Goal: Information Seeking & Learning: Learn about a topic

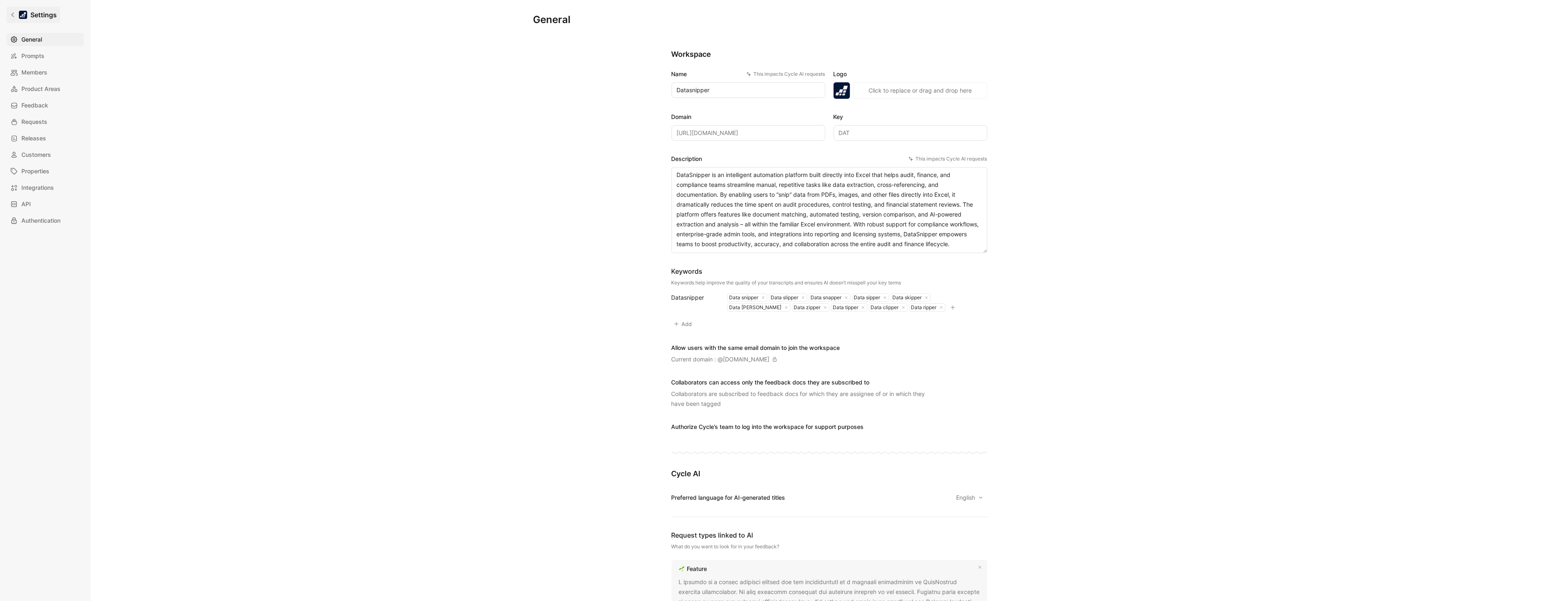
click at [18, 19] on link "Settings" at bounding box center [34, 15] width 54 height 16
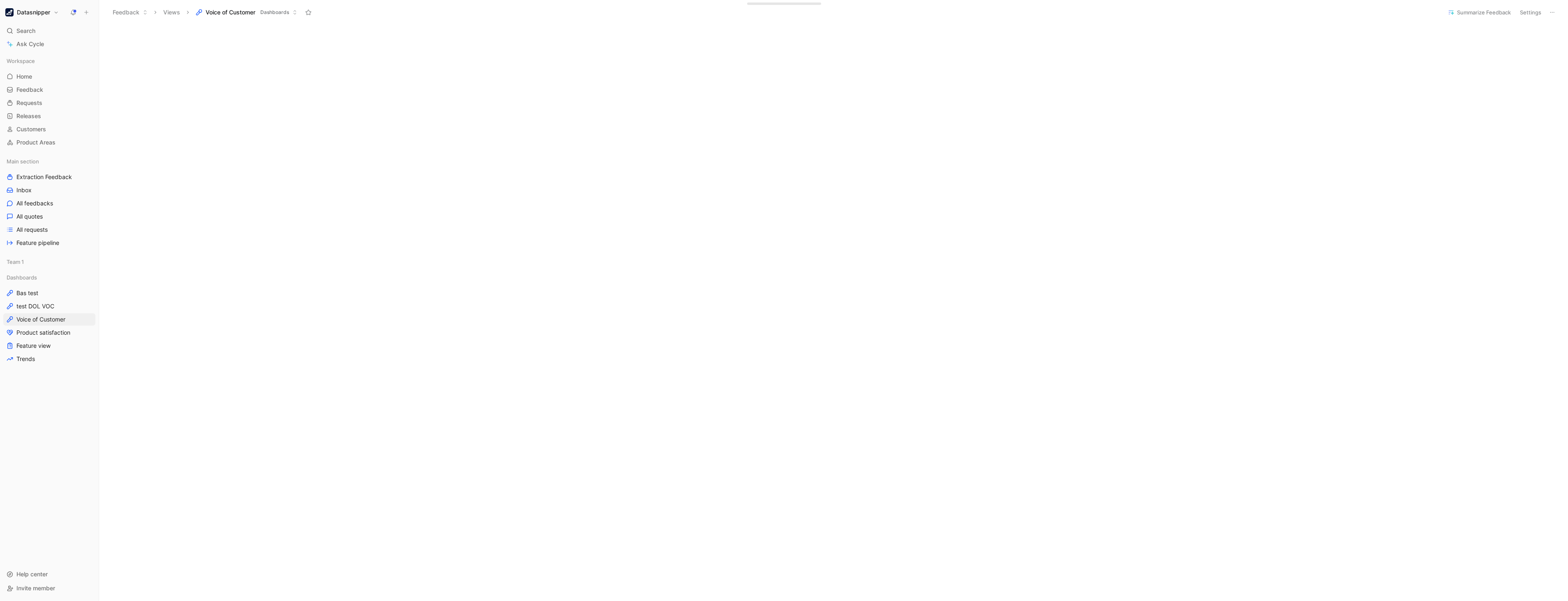
scroll to position [138, 0]
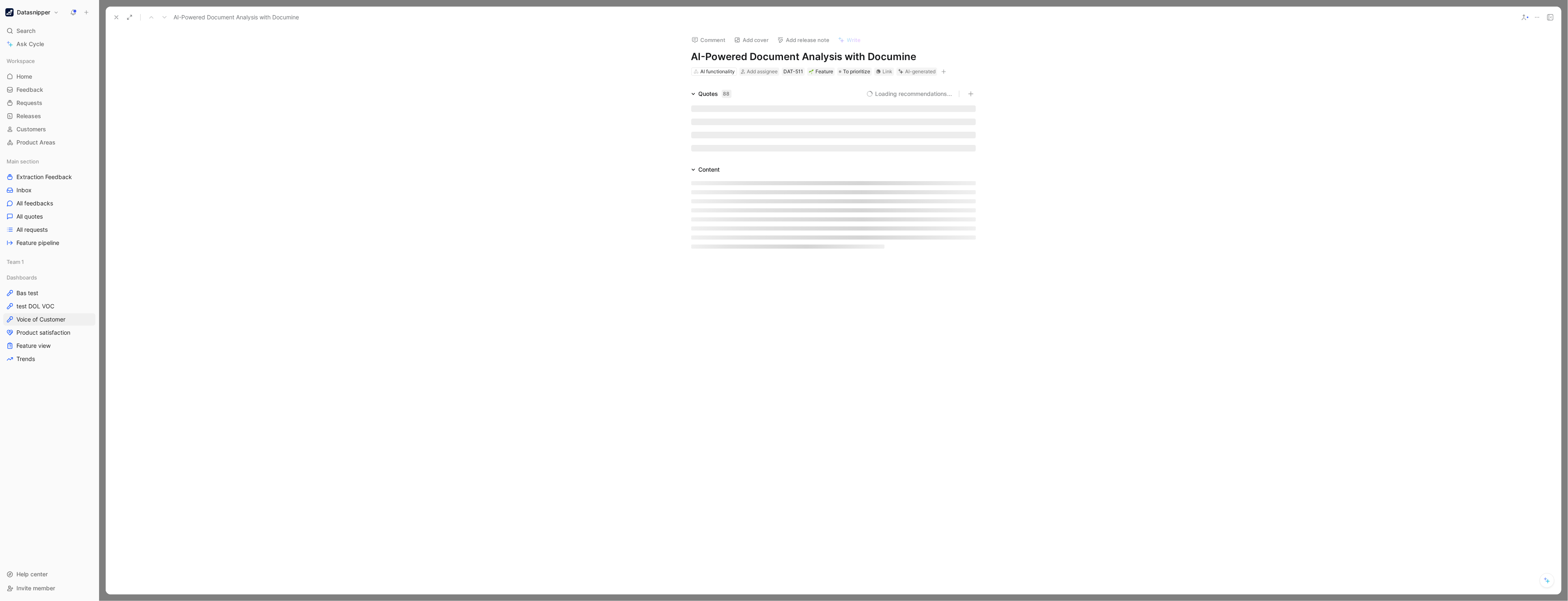
click at [611, 154] on div "Quotes 88 Loading recommendations... Content" at bounding box center [833, 171] width 1456 height 166
click at [611, 154] on div "Quotes 88 Loading recommendations... Content Feature template Transcript Cycle …" at bounding box center [833, 243] width 1456 height 309
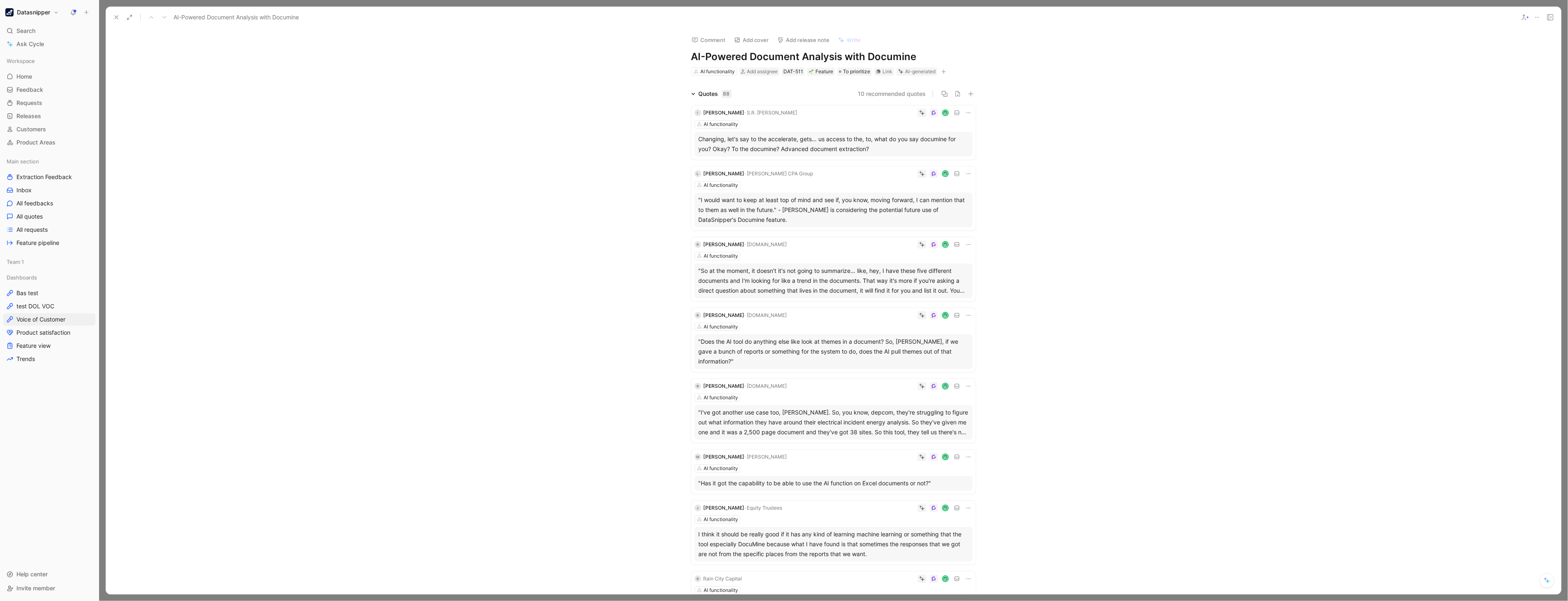
click at [885, 139] on div "Changing, let's say to the accelerate, gets… us access to the, to, what do you …" at bounding box center [834, 144] width 270 height 20
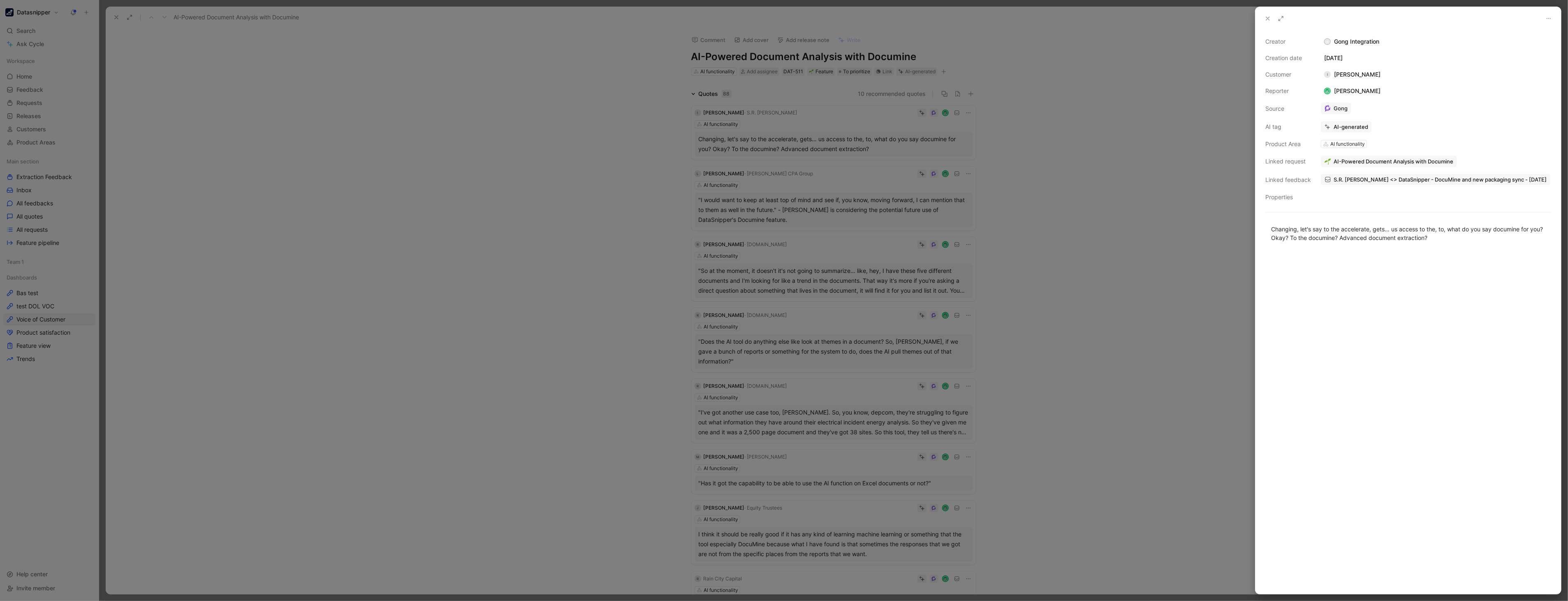
click at [613, 173] on div at bounding box center [784, 300] width 1568 height 601
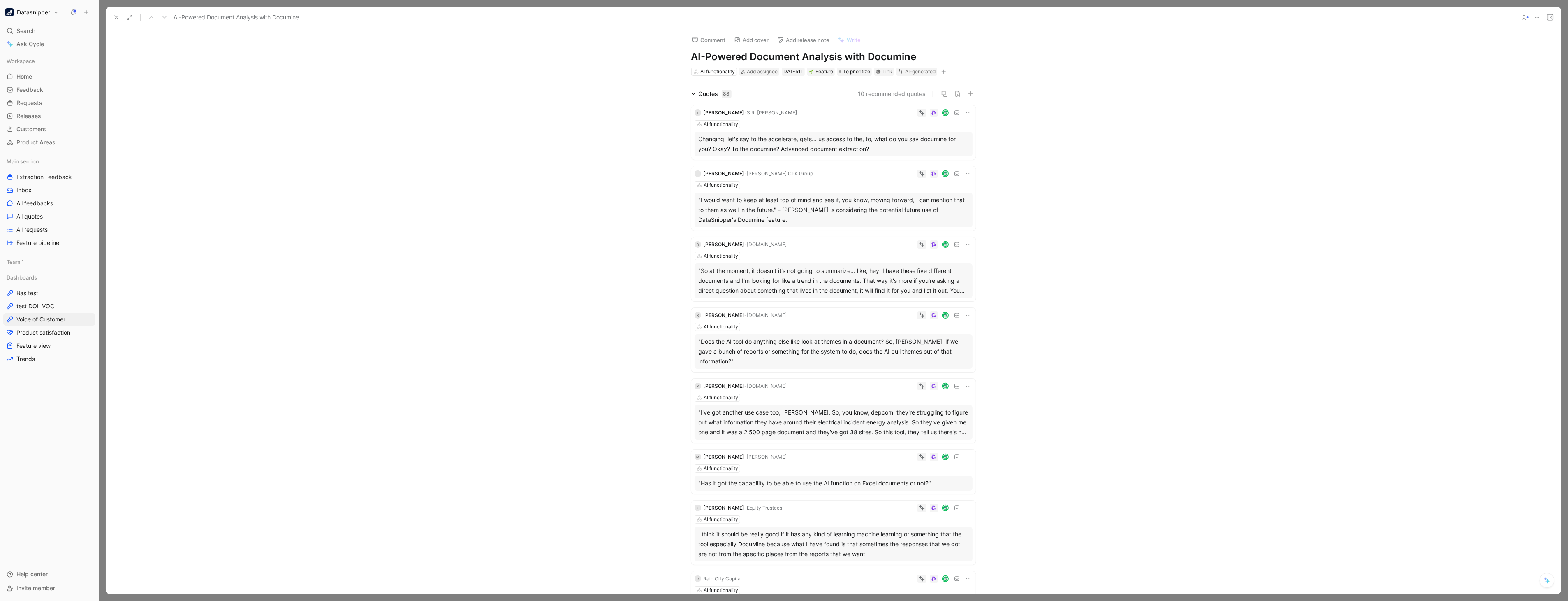
click at [613, 173] on div "Quotes 88 10 recommended quotes I [PERSON_NAME] · S.R. [PERSON_NAME] functional…" at bounding box center [833, 437] width 1456 height 698
click at [117, 15] on icon at bounding box center [116, 17] width 7 height 7
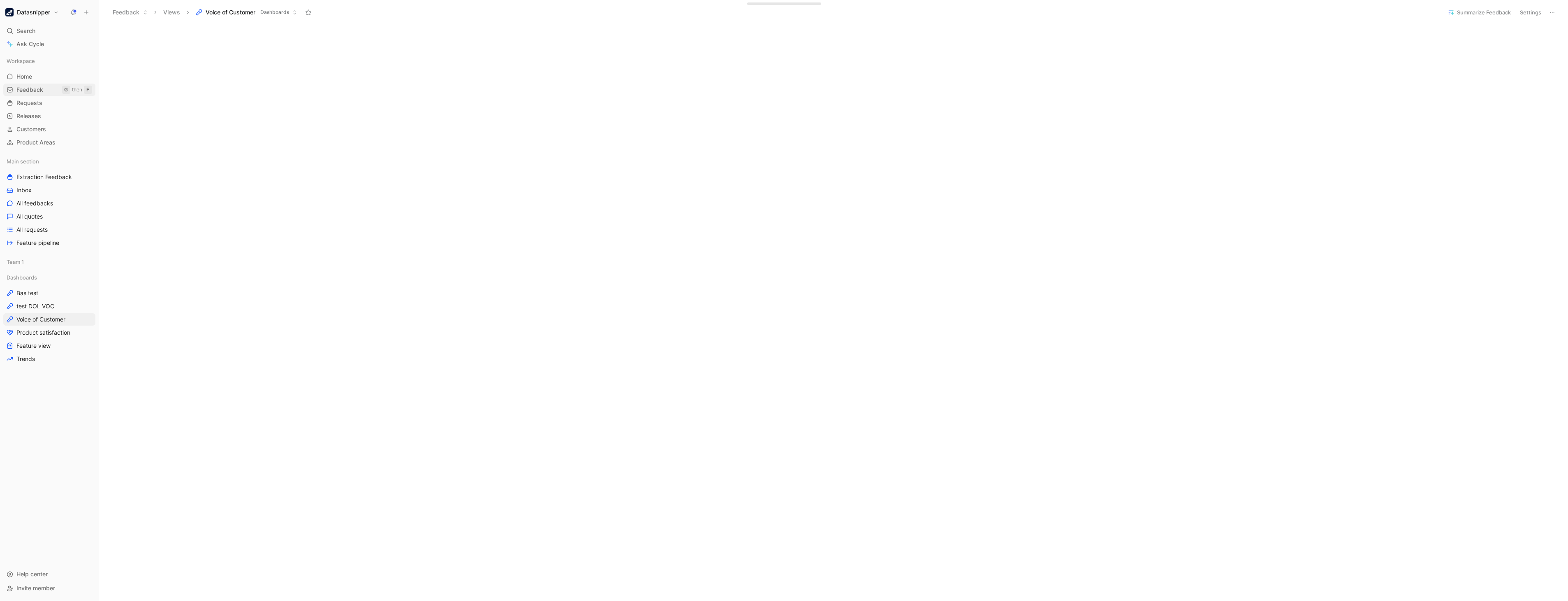
click at [28, 88] on span "Feedback" at bounding box center [30, 89] width 27 height 8
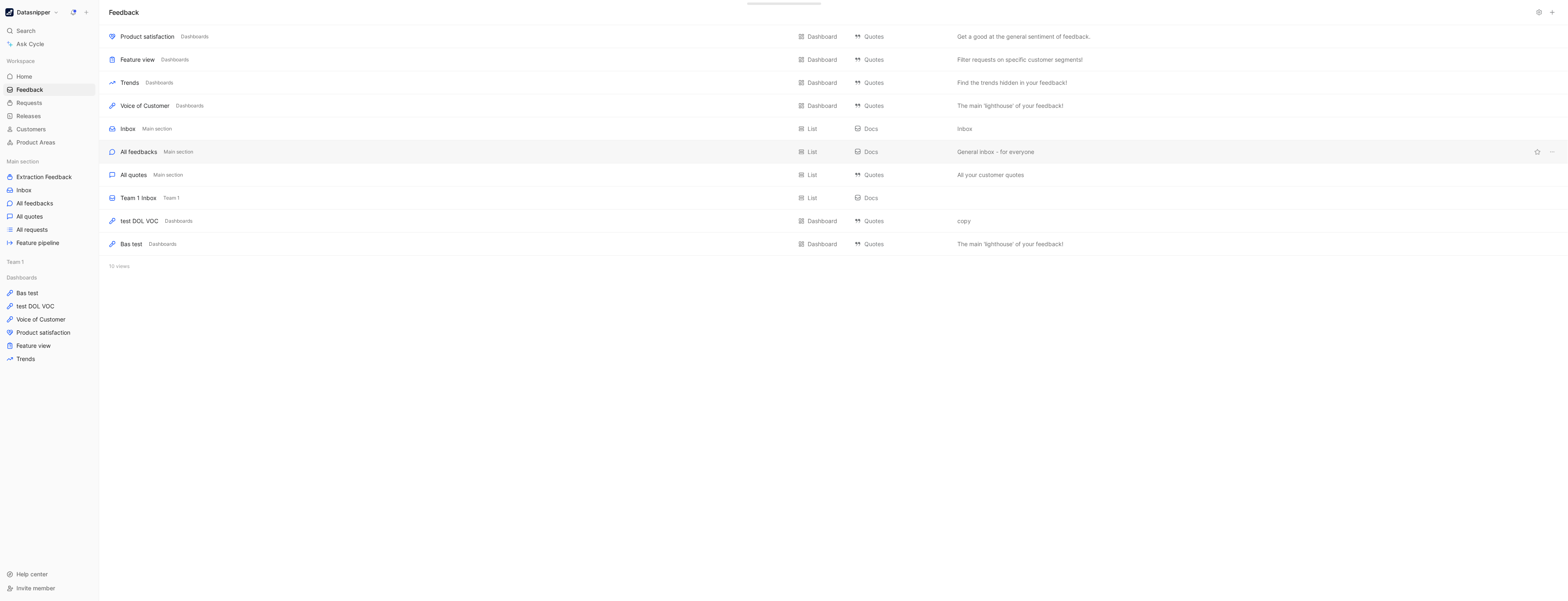
click at [156, 155] on div "All feedbacks" at bounding box center [138, 151] width 36 height 10
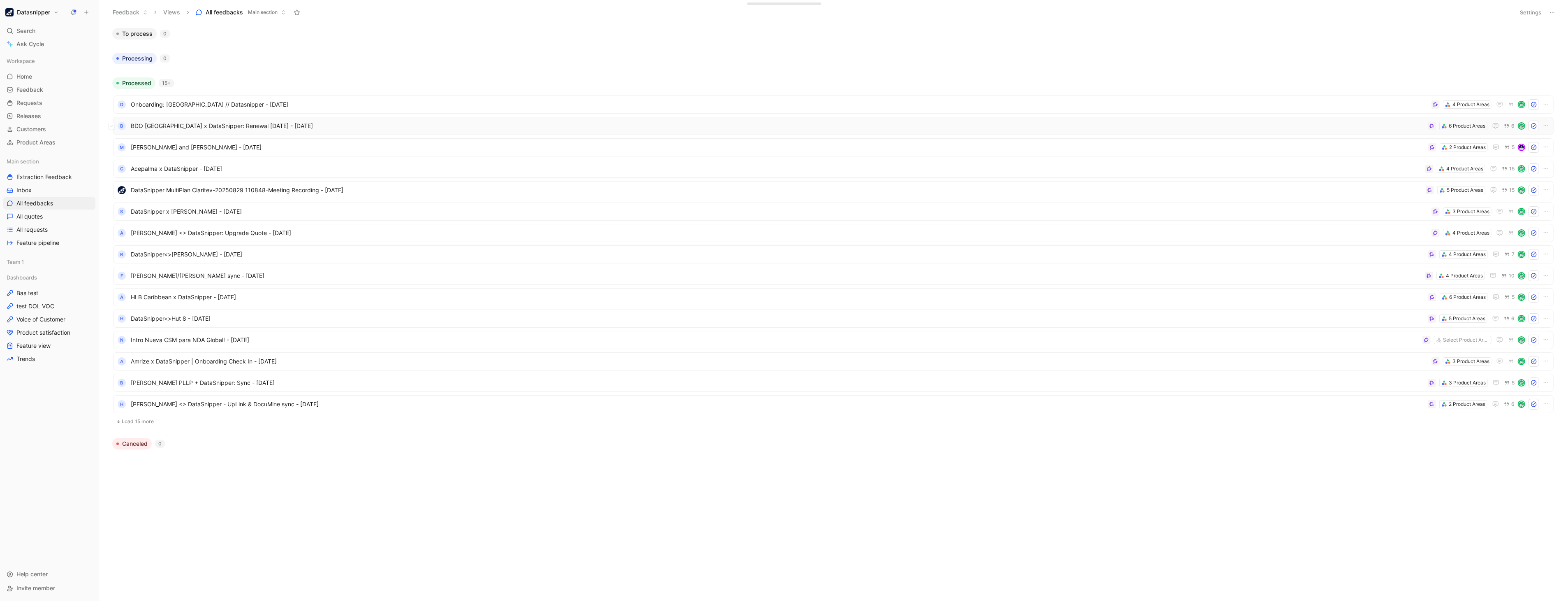
click at [664, 121] on span "BDO [GEOGRAPHIC_DATA] x DataSnipper: Renewal [DATE] - [DATE]" at bounding box center [778, 125] width 1294 height 10
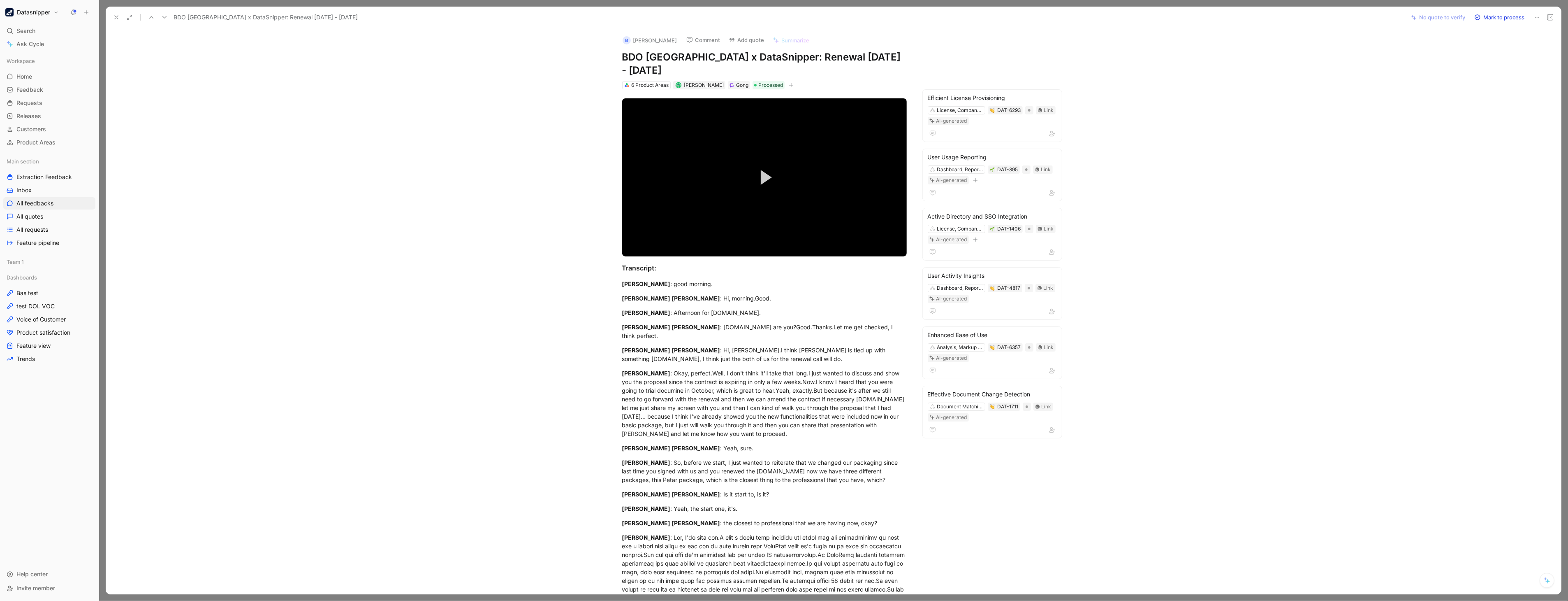
click at [113, 17] on icon at bounding box center [116, 17] width 7 height 7
